Goal: Transaction & Acquisition: Subscribe to service/newsletter

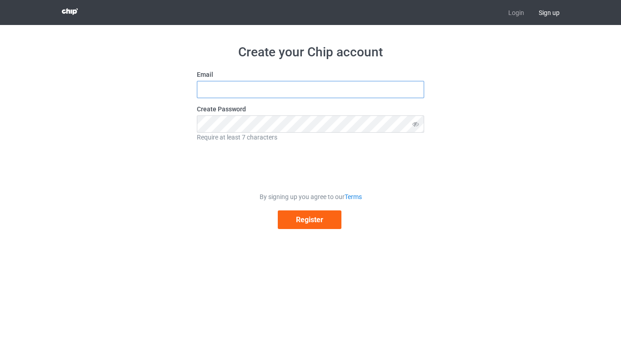
click at [244, 91] on input "text" at bounding box center [310, 89] width 227 height 17
type input "s"
type input "[EMAIL_ADDRESS][DOMAIN_NAME]"
click at [418, 124] on icon at bounding box center [415, 123] width 17 height 17
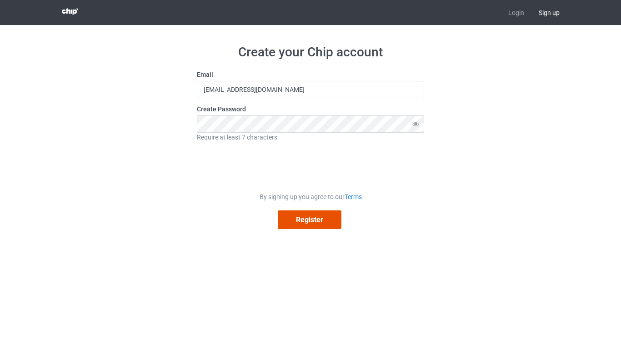
click at [293, 212] on button "Register" at bounding box center [310, 219] width 64 height 19
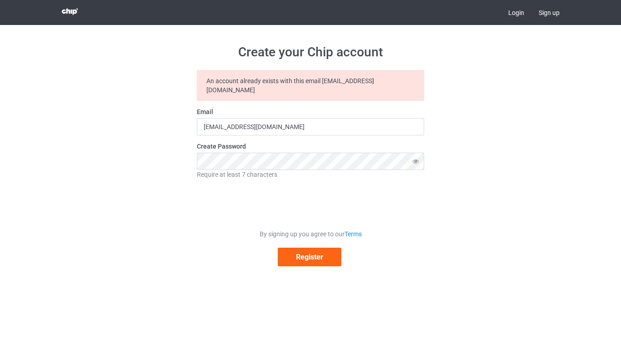
click at [523, 10] on link "Login" at bounding box center [516, 12] width 30 height 25
